Goal: Find specific page/section: Find specific page/section

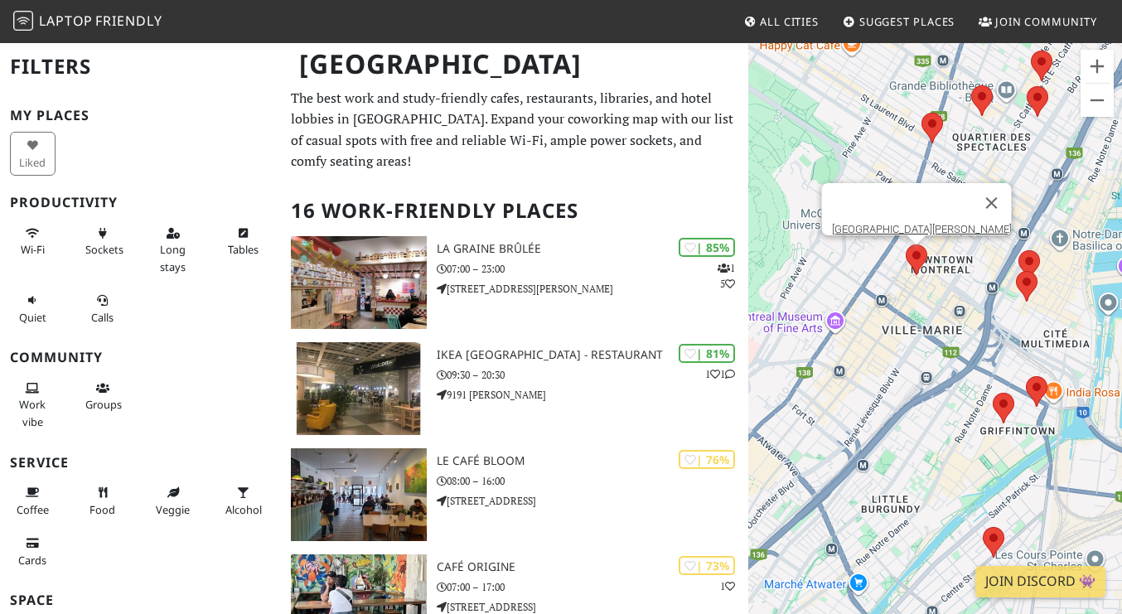
click at [906, 245] on area at bounding box center [906, 245] width 0 height 0
click at [1093, 56] on button "Zoom in" at bounding box center [1097, 66] width 33 height 33
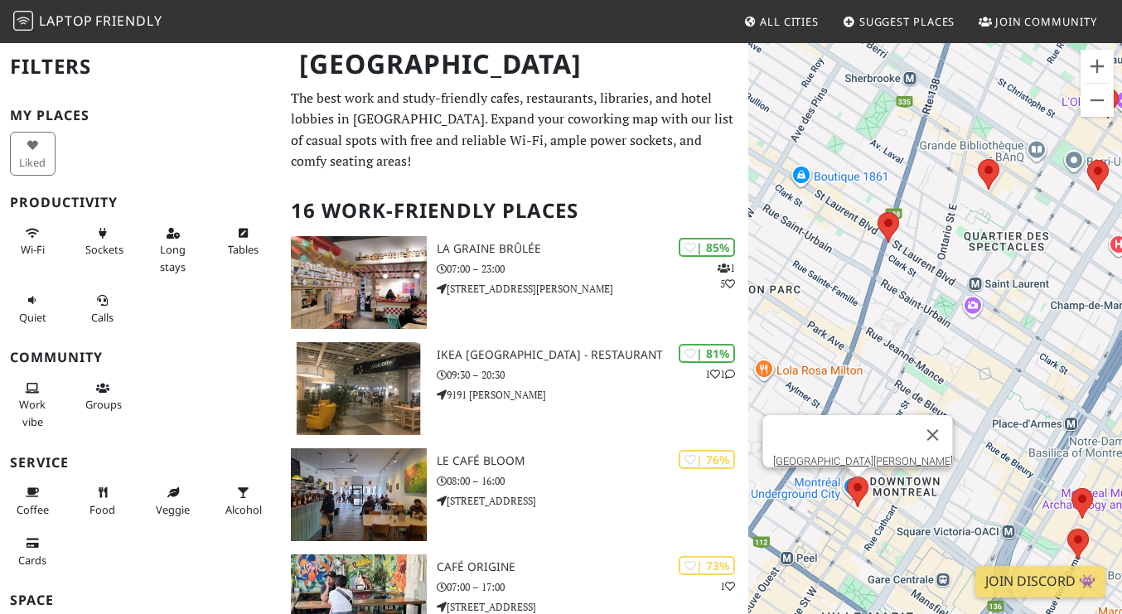
drag, startPoint x: 918, startPoint y: 292, endPoint x: 874, endPoint y: 606, distance: 317.1
click at [874, 606] on div "[GEOGRAPHIC_DATA][PERSON_NAME]" at bounding box center [935, 348] width 374 height 614
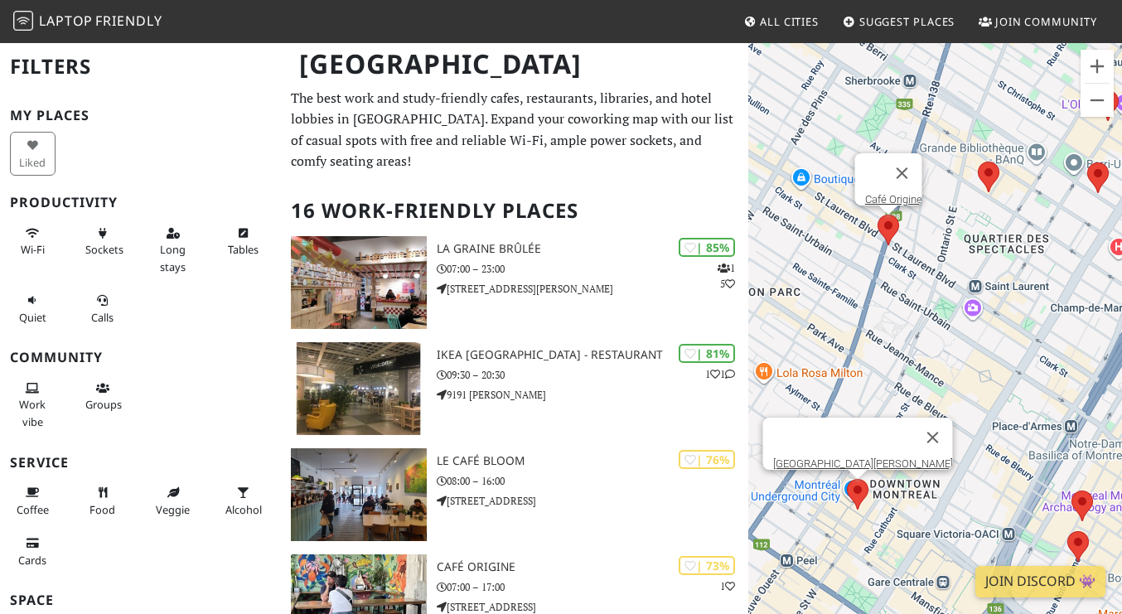
click at [878, 215] on area at bounding box center [878, 215] width 0 height 0
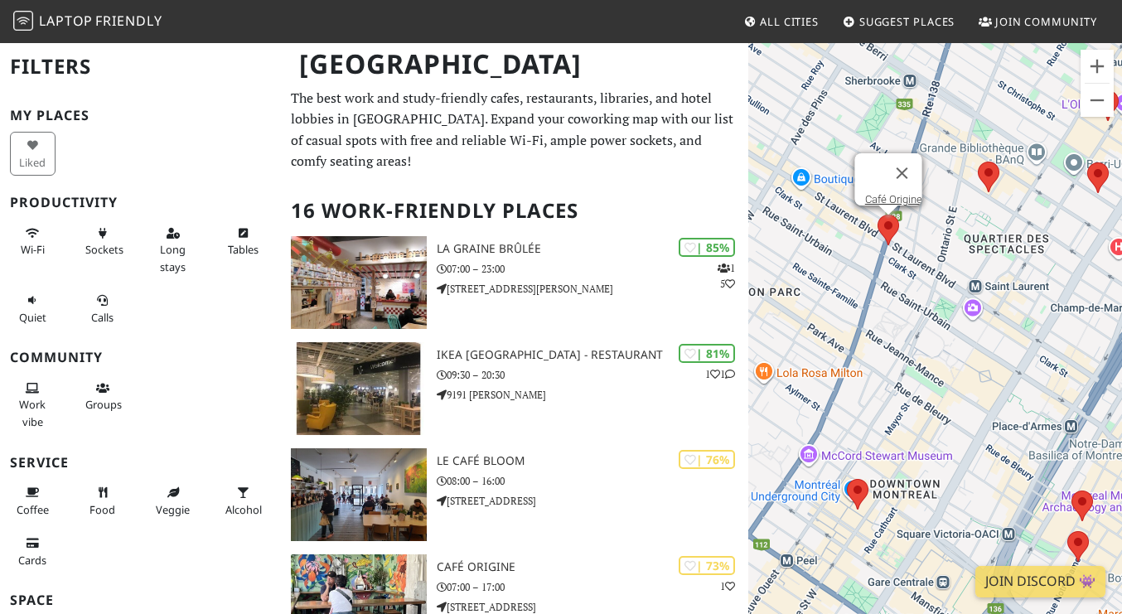
click at [878, 215] on area at bounding box center [878, 215] width 0 height 0
click at [884, 193] on link "Café Origine" at bounding box center [893, 199] width 57 height 12
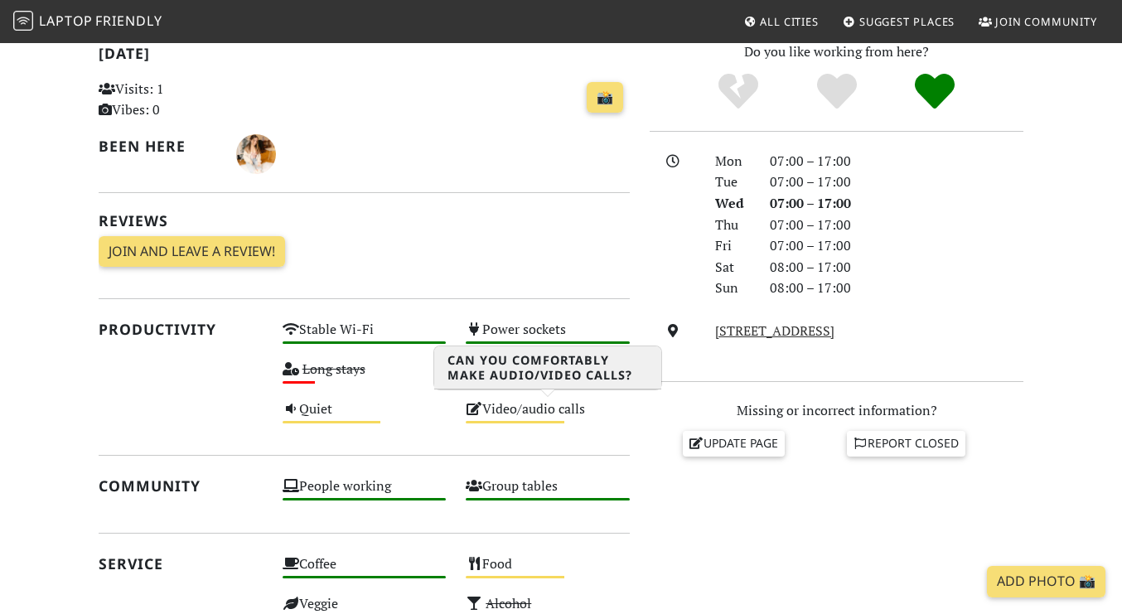
scroll to position [367, 0]
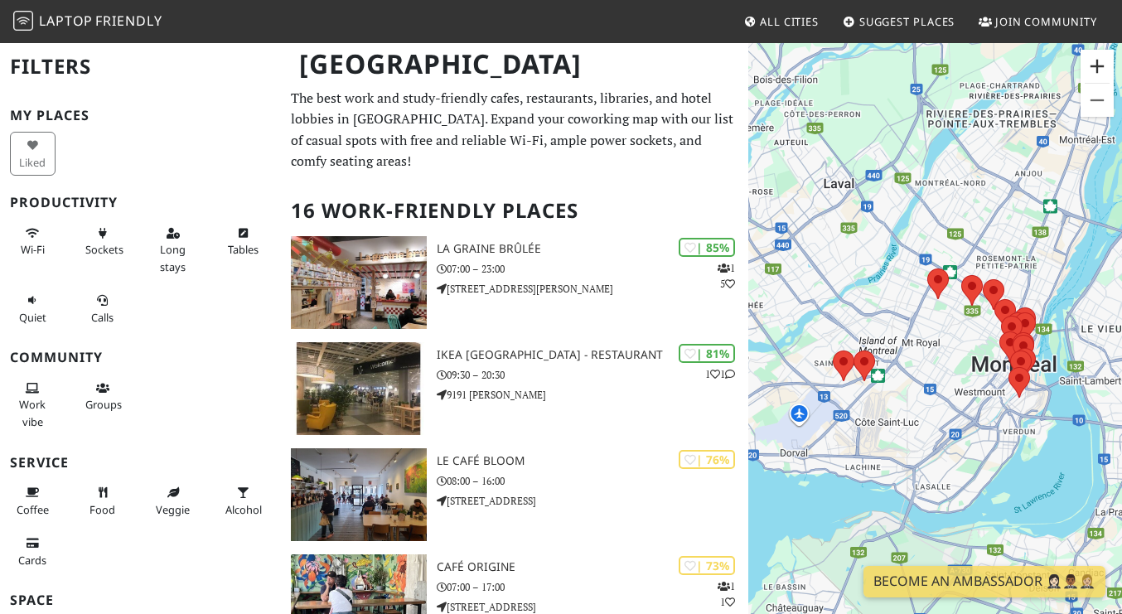
click at [1096, 65] on button "Zoom in" at bounding box center [1097, 66] width 33 height 33
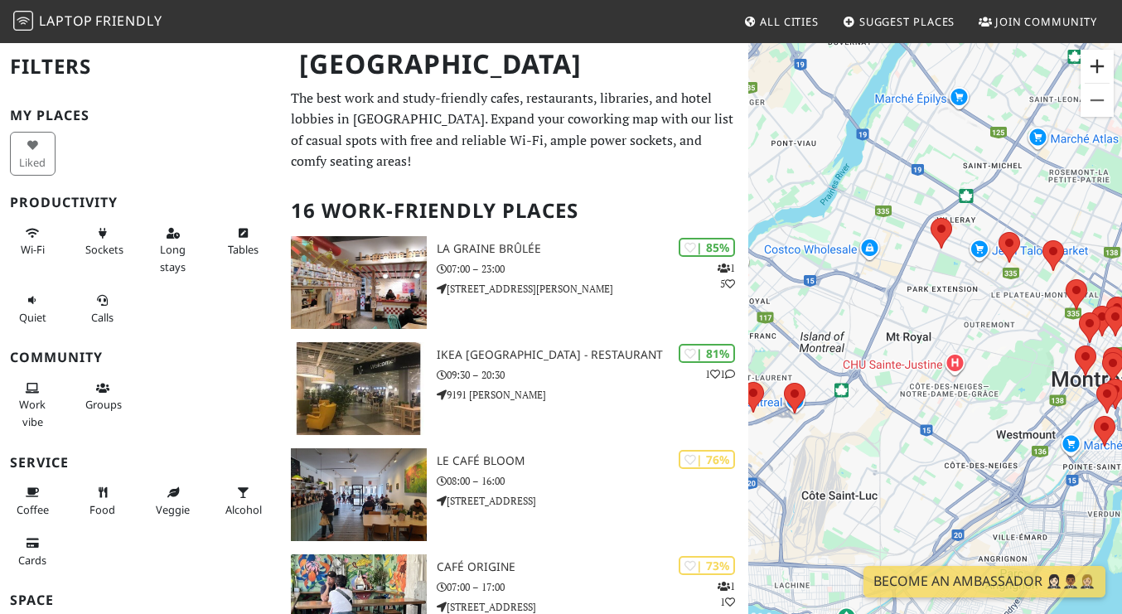
click at [1096, 65] on button "Zoom in" at bounding box center [1097, 66] width 33 height 33
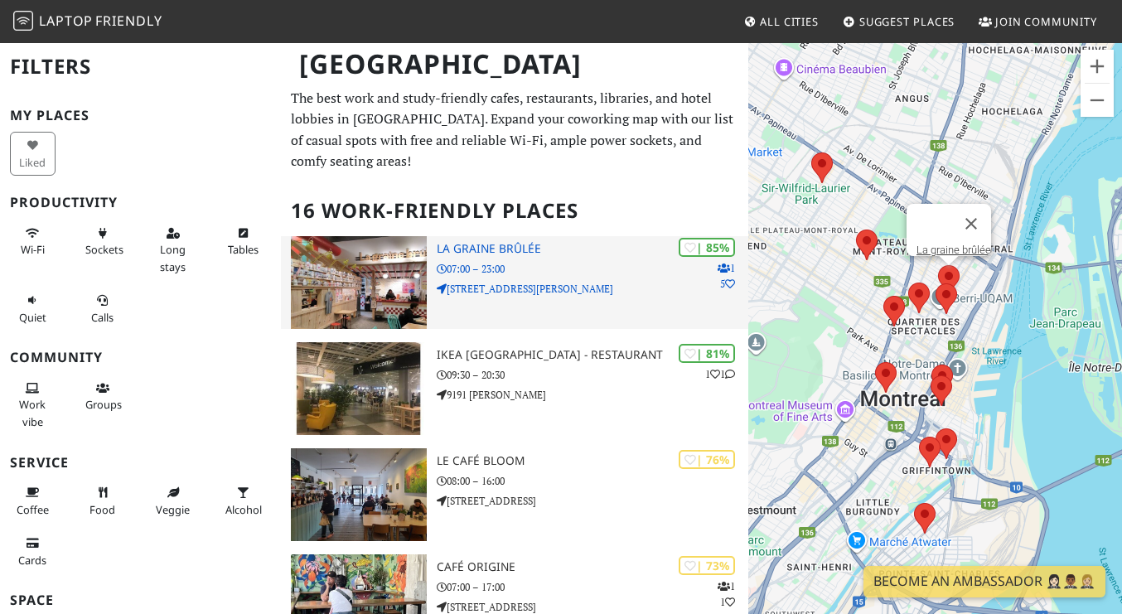
drag, startPoint x: 1078, startPoint y: 329, endPoint x: 723, endPoint y: 314, distance: 355.9
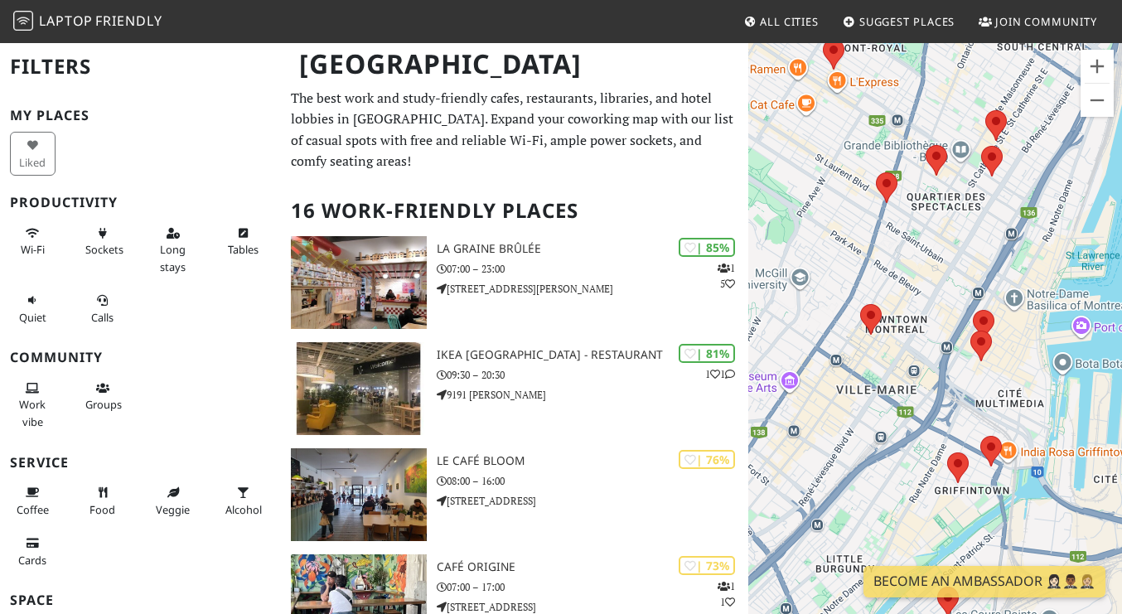
drag, startPoint x: 889, startPoint y: 376, endPoint x: 1056, endPoint y: 380, distance: 167.5
click at [1059, 380] on div at bounding box center [935, 348] width 374 height 614
